Goal: Go to known website: Go to known website

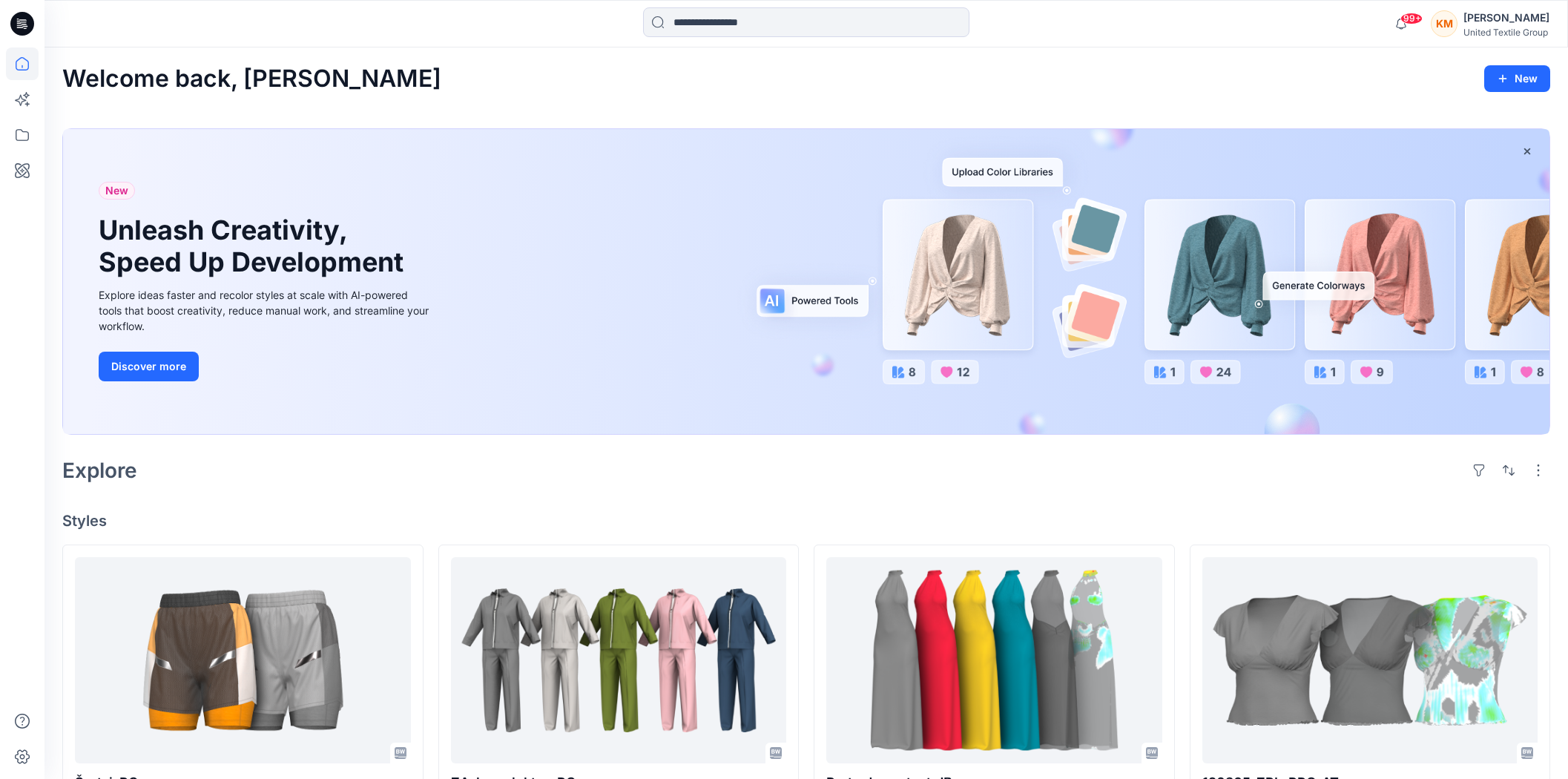
scroll to position [330, 0]
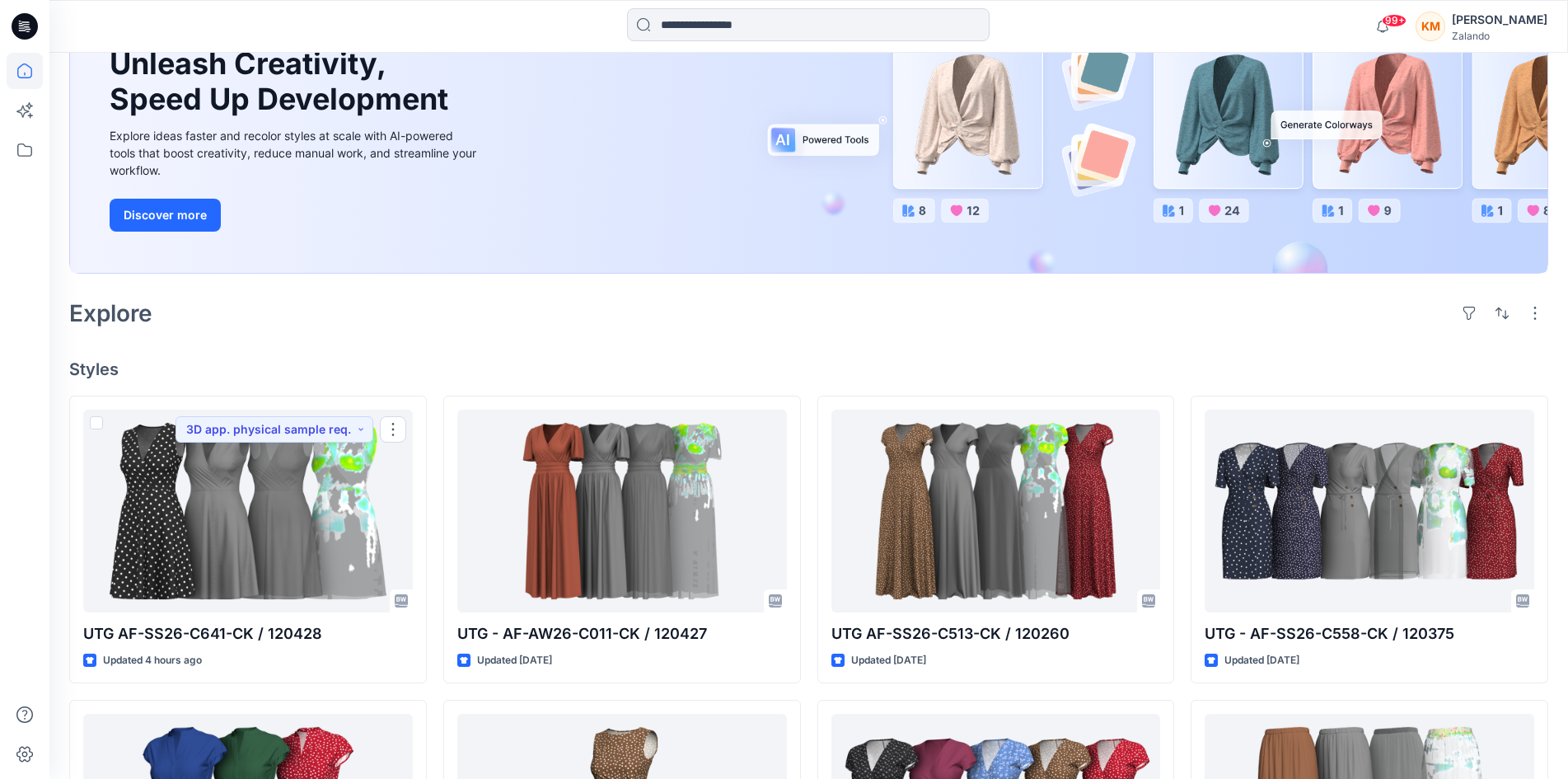
scroll to position [165, 0]
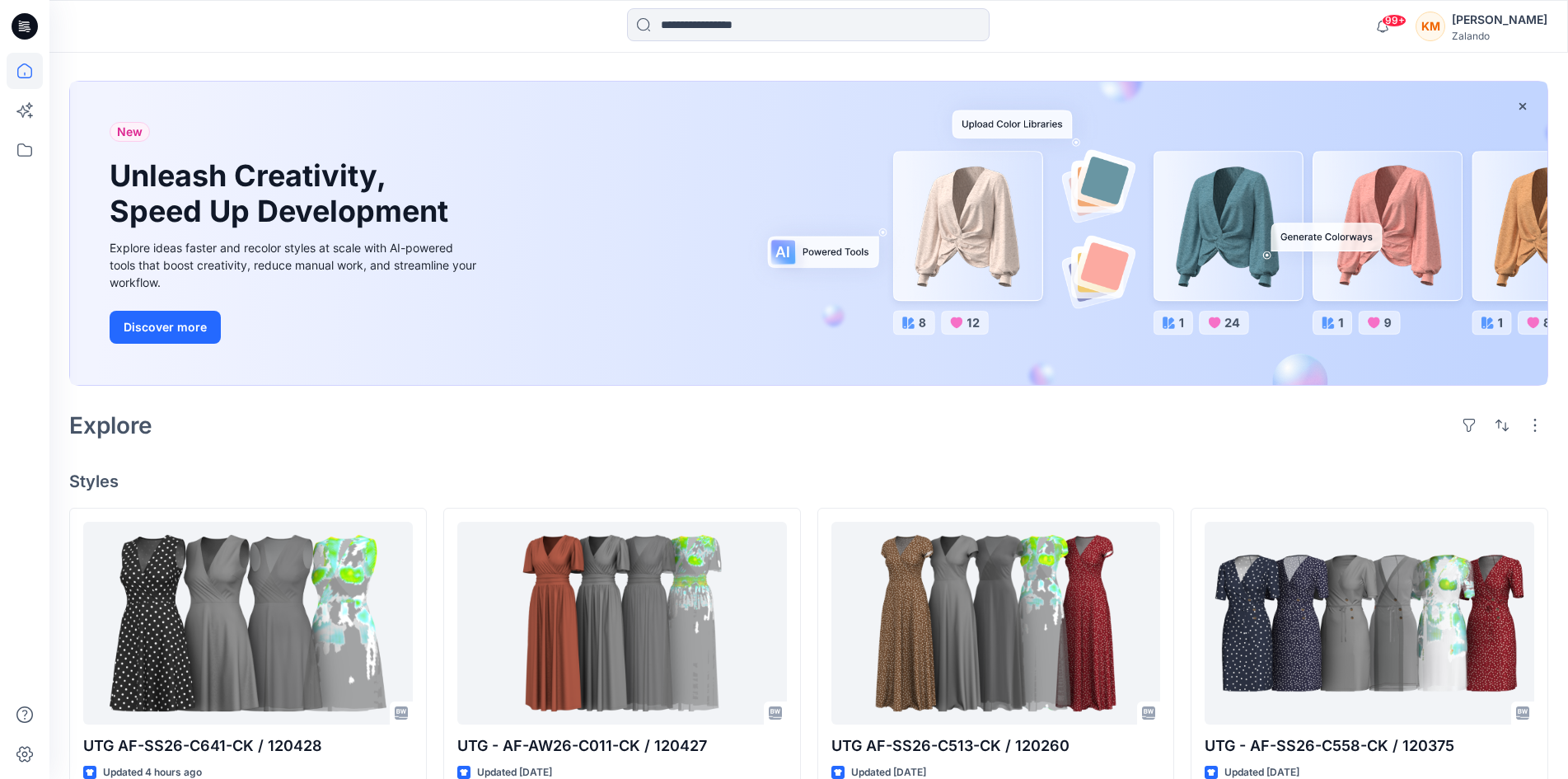
scroll to position [165, 0]
